Goal: Find specific page/section: Find specific page/section

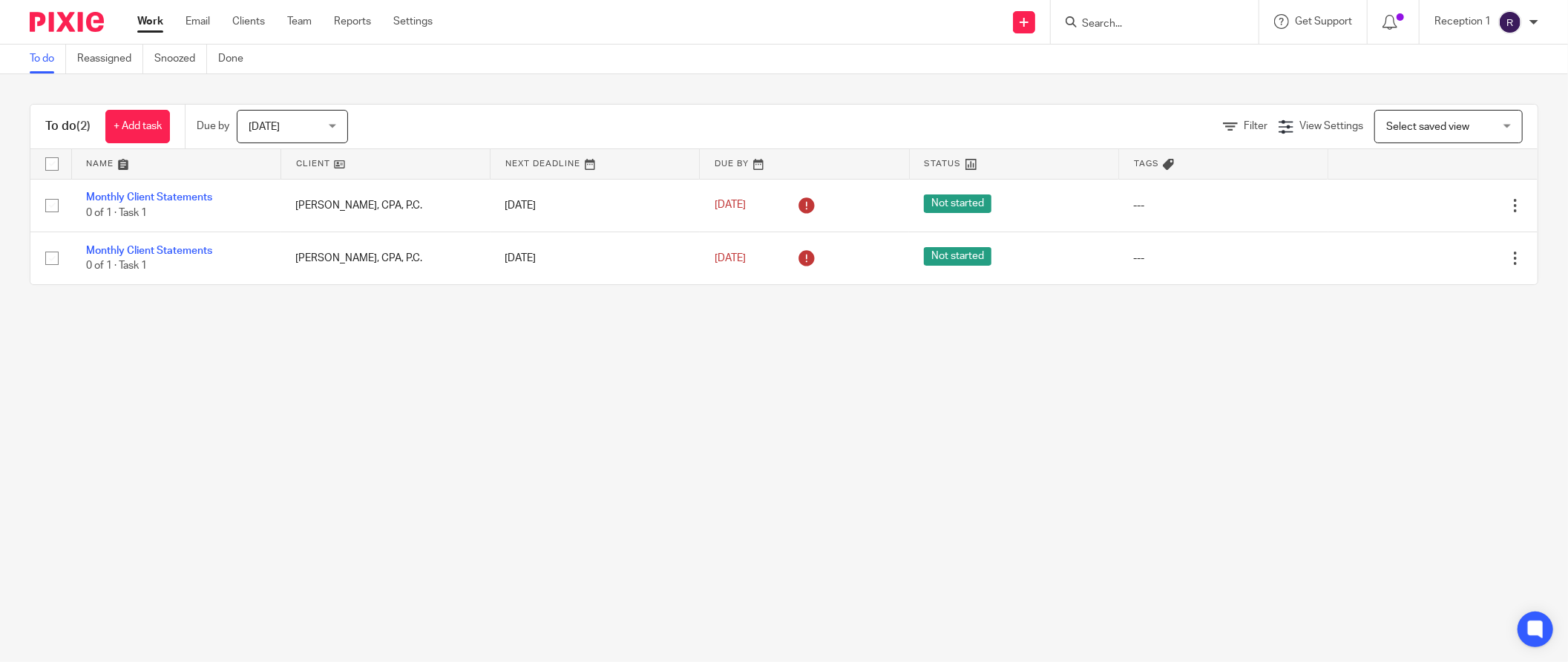
click at [1103, 28] on input "Search" at bounding box center [1147, 24] width 134 height 14
type input "national"
click button "submit" at bounding box center [0, 0] width 0 height 0
click at [1171, 56] on link at bounding box center [1203, 64] width 251 height 34
